Goal: Information Seeking & Learning: Find contact information

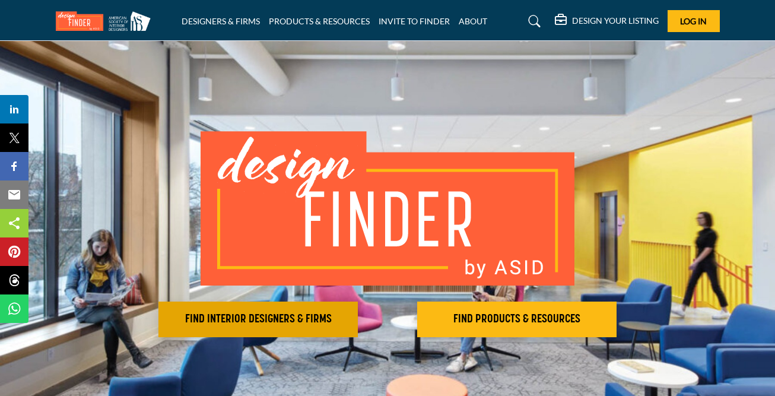
click at [304, 321] on h2 "FIND INTERIOR DESIGNERS & FIRMS" at bounding box center [258, 319] width 192 height 14
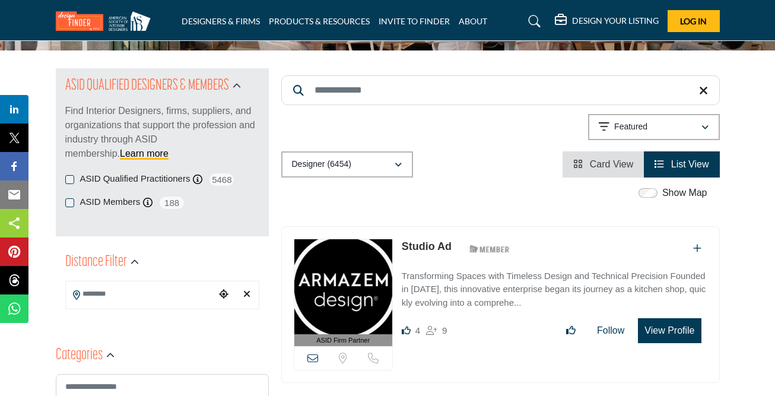
scroll to position [109, 0]
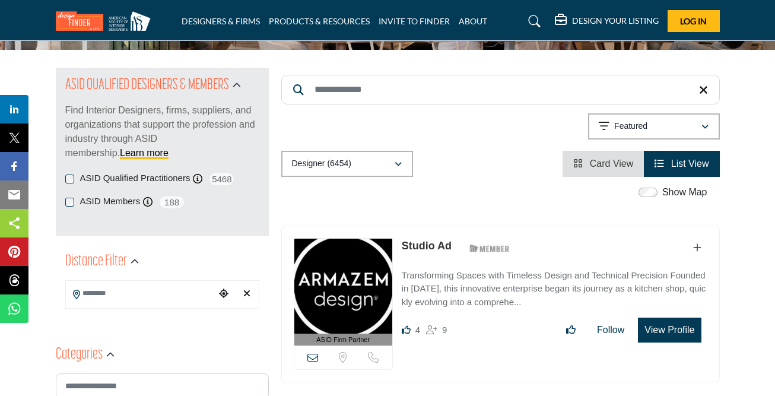
click at [67, 183] on div "ASID Qualified Practitioners ASID Qualified Practitioner who validates work and…" at bounding box center [162, 179] width 194 height 15
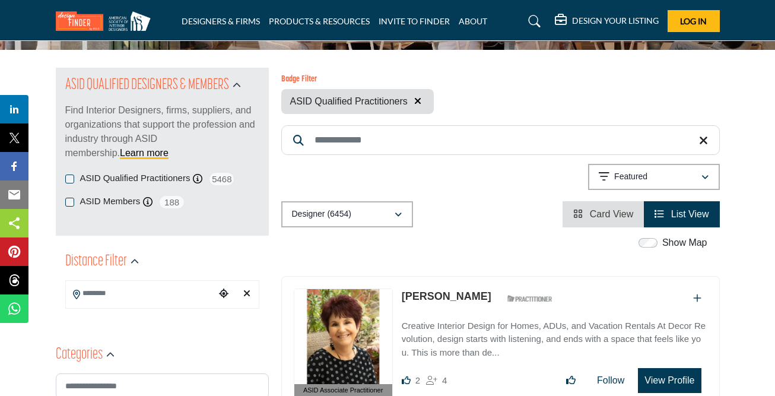
click at [67, 179] on div "ASID QUALIFIED DESIGNERS & MEMBERS Find Interior Designers, firms, suppliers, a…" at bounding box center [162, 152] width 213 height 168
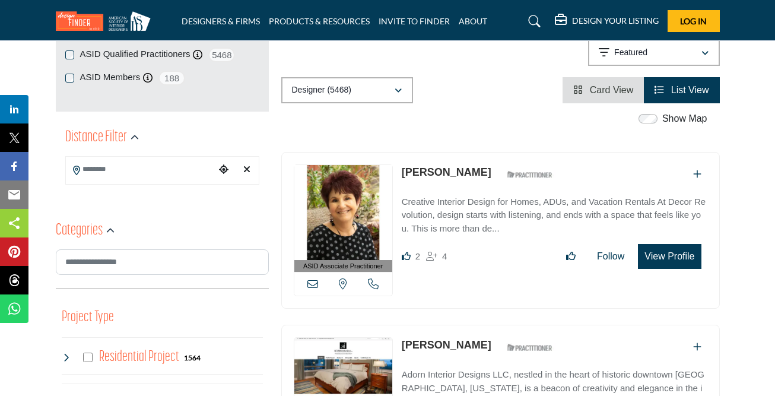
scroll to position [232, 0]
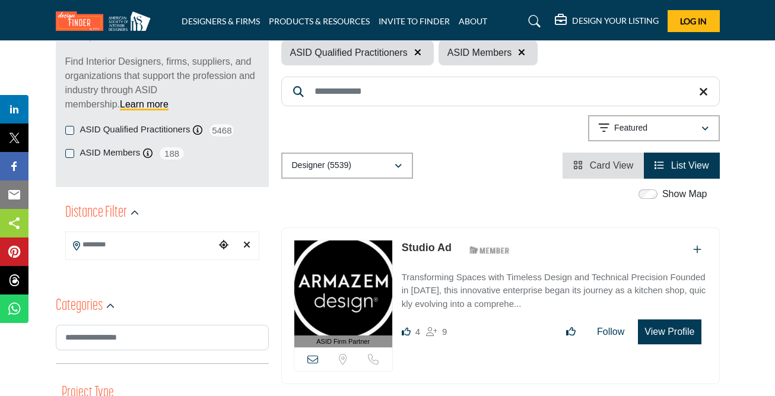
scroll to position [162, 0]
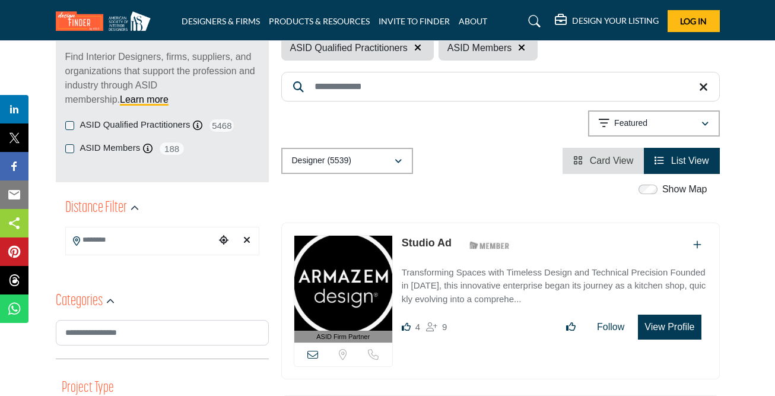
click at [223, 240] on icon "Choose your current location" at bounding box center [224, 240] width 10 height 10
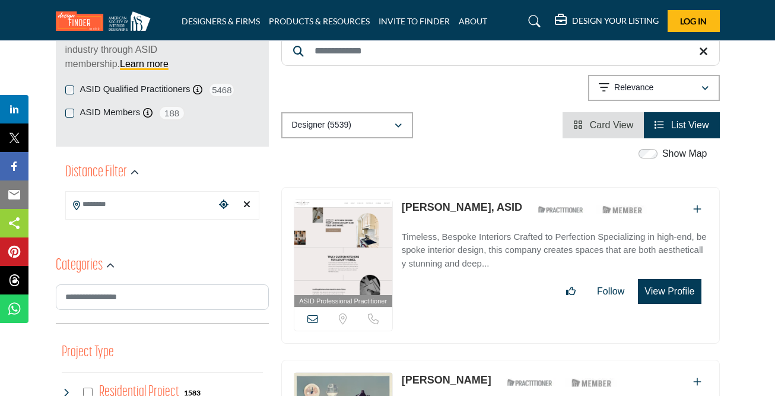
scroll to position [198, 0]
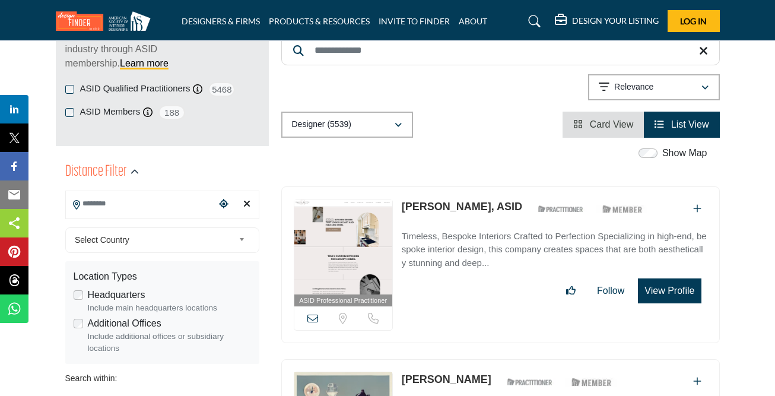
click at [86, 207] on input "Search Location" at bounding box center [141, 203] width 150 height 23
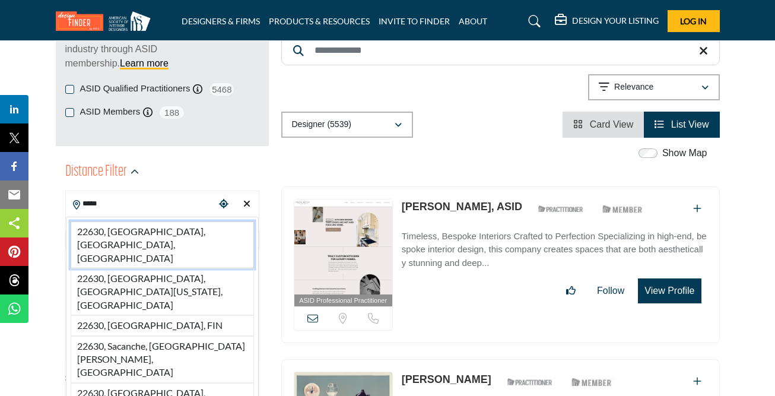
click at [202, 227] on li "22630, Front Royal, VA, USA" at bounding box center [162, 244] width 183 height 47
type input "**********"
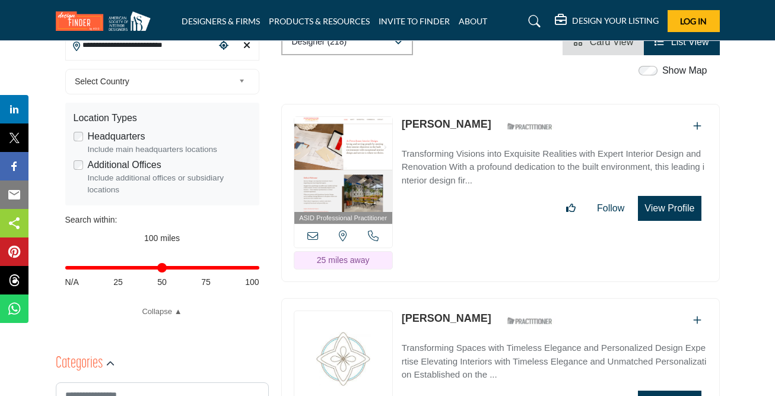
scroll to position [358, 0]
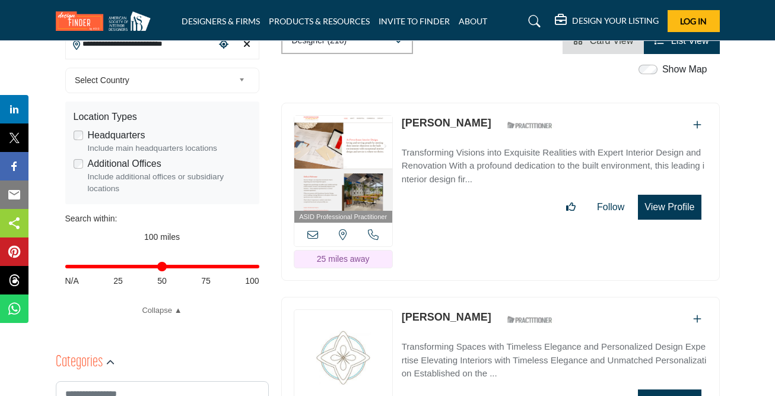
click at [121, 270] on div "Distance in miles N/A 25 50 75 100" at bounding box center [162, 272] width 194 height 46
drag, startPoint x: 254, startPoint y: 266, endPoint x: 159, endPoint y: 278, distance: 96.3
type input "**"
click at [159, 278] on div "Distance in miles N/A 25 50 75 100" at bounding box center [162, 272] width 194 height 46
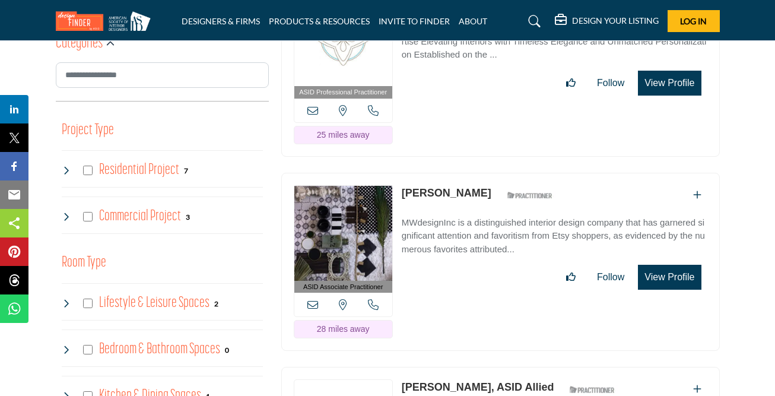
scroll to position [587, 0]
